Goal: Find specific page/section: Find specific page/section

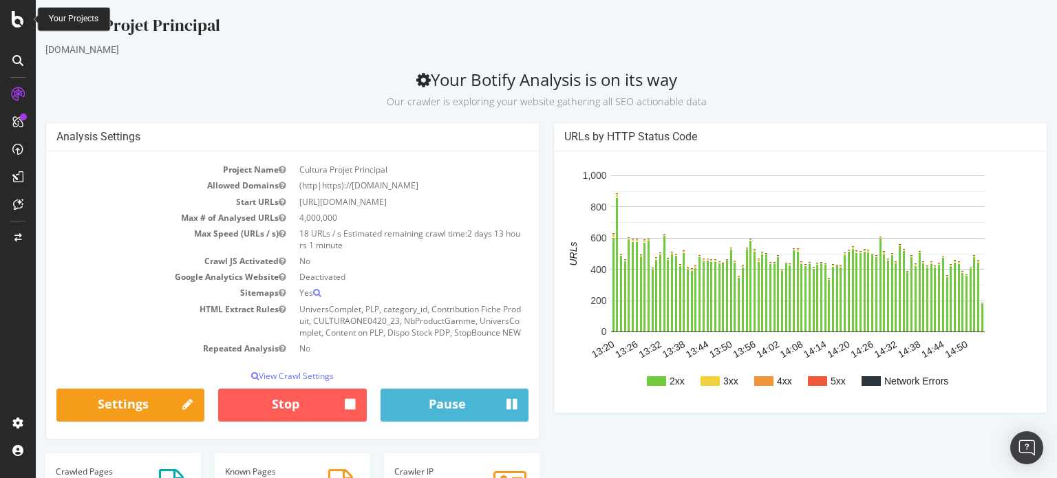
click at [17, 27] on icon at bounding box center [18, 19] width 12 height 17
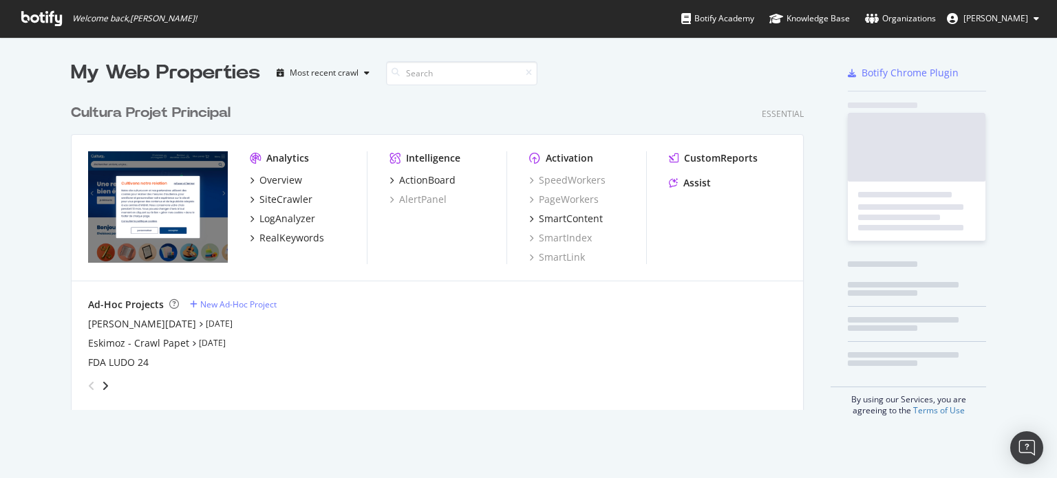
scroll to position [468, 1036]
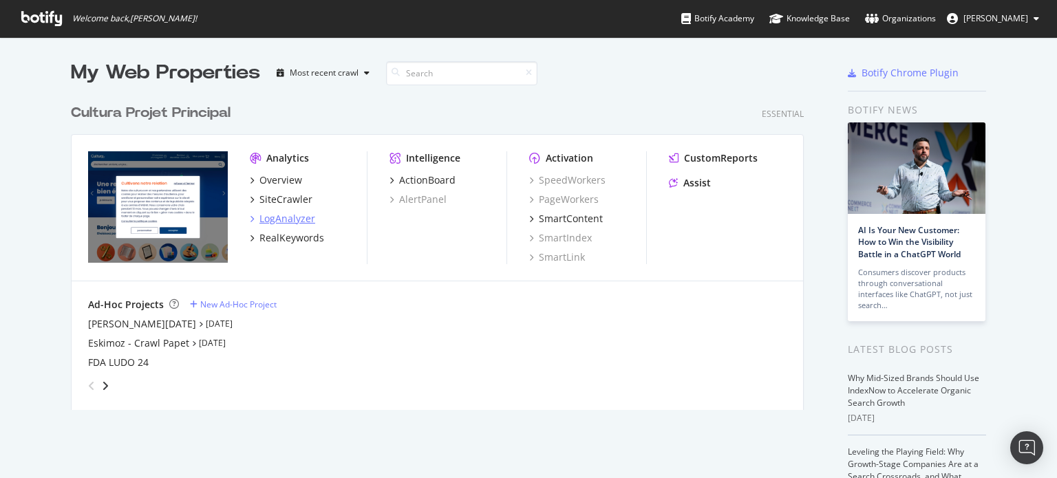
click at [287, 225] on div "LogAnalyzer" at bounding box center [287, 219] width 56 height 14
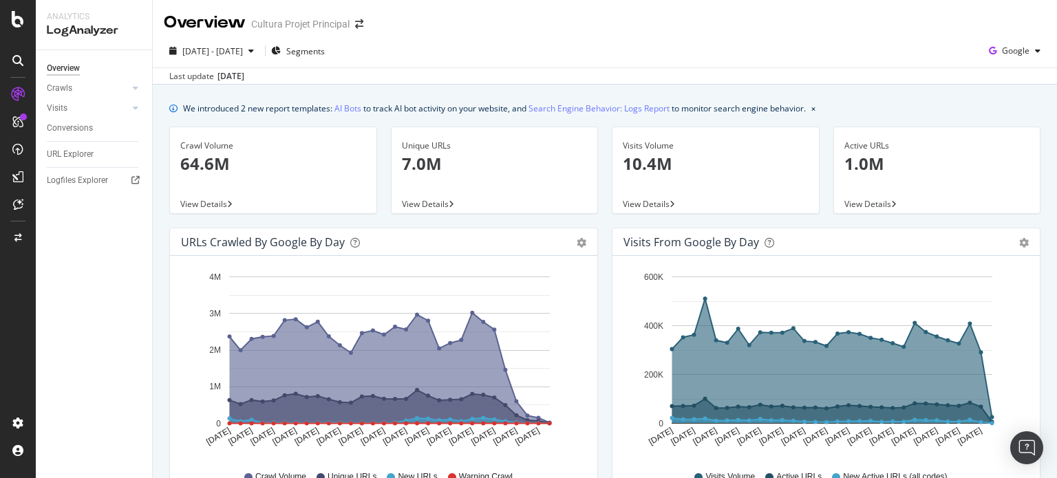
scroll to position [667, 0]
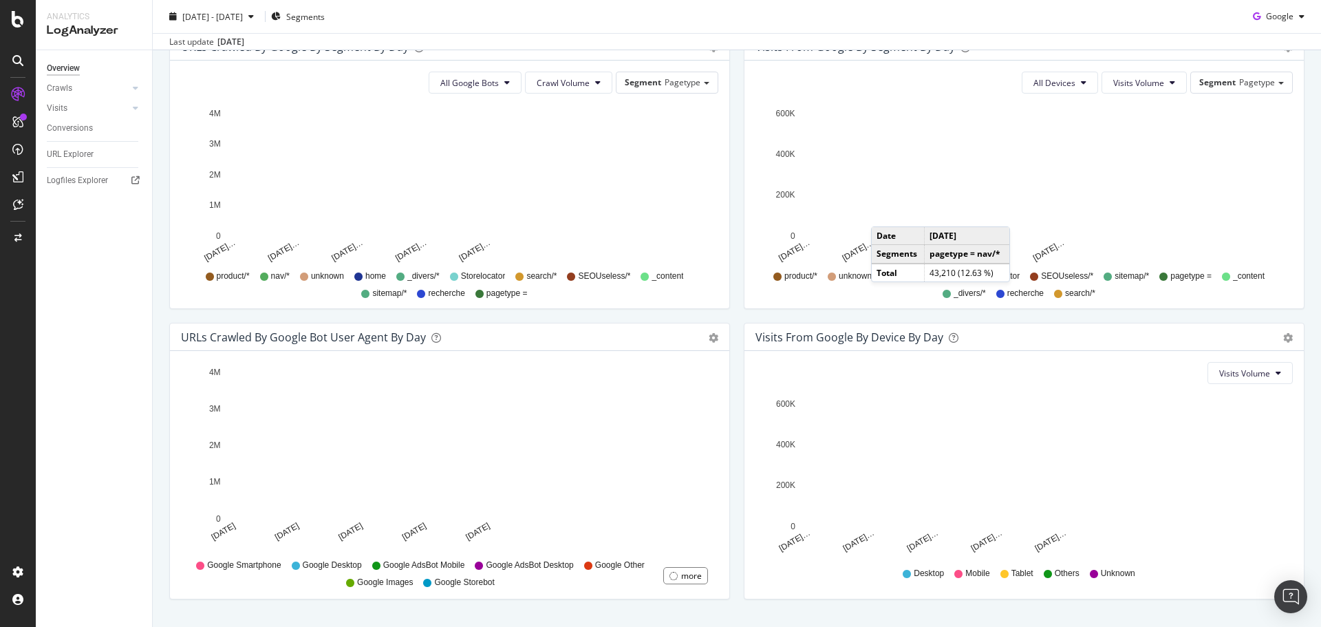
scroll to position [486, 0]
